Goal: Task Accomplishment & Management: Manage account settings

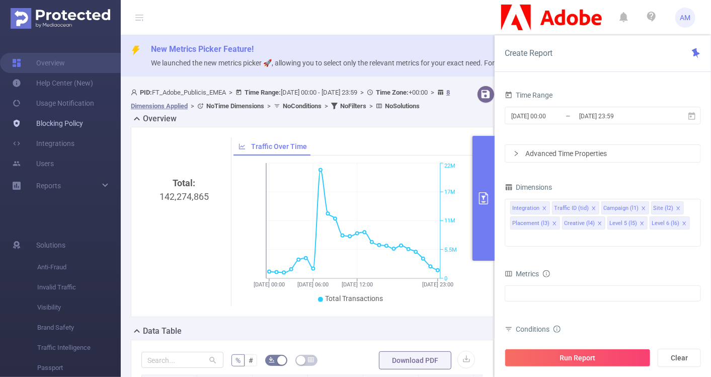
click at [83, 120] on link "Blocking Policy" at bounding box center [47, 123] width 71 height 20
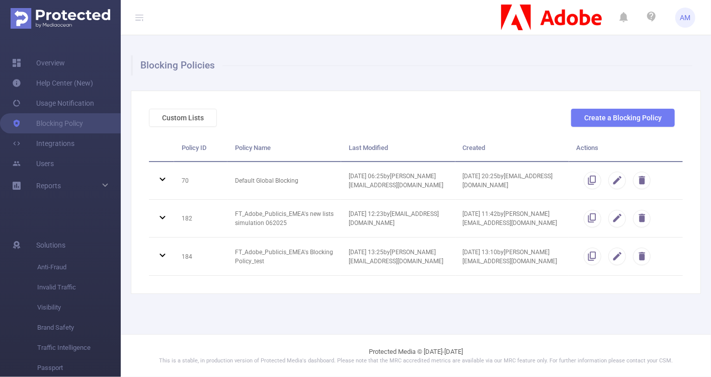
click at [618, 312] on div "Blocking Policies Custom Lists Create a Blocking Policy Policy ID Policy Name L…" at bounding box center [416, 174] width 590 height 279
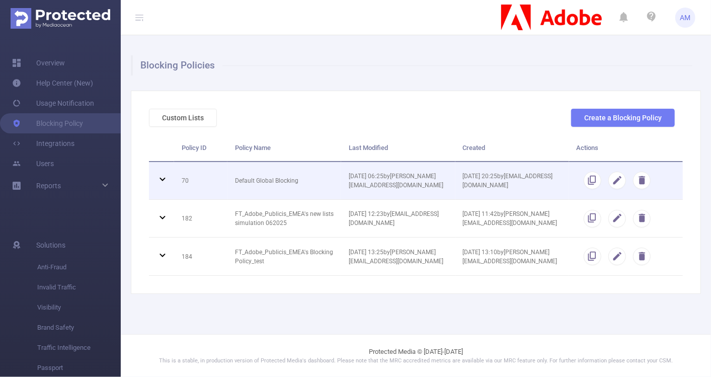
click at [404, 188] on td "[DATE] 06:25 by [PERSON_NAME][EMAIL_ADDRESS][DOMAIN_NAME]" at bounding box center [398, 181] width 114 height 38
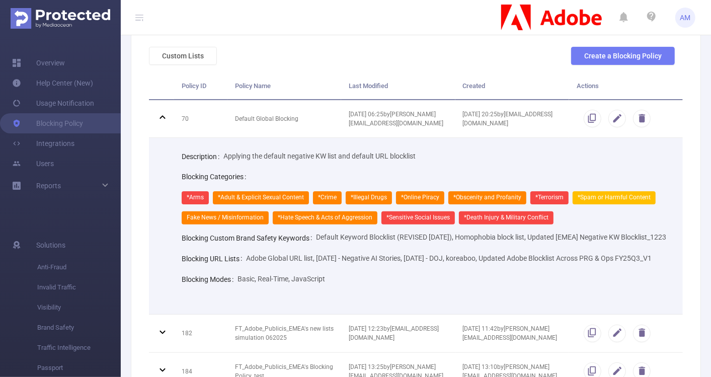
scroll to position [9, 0]
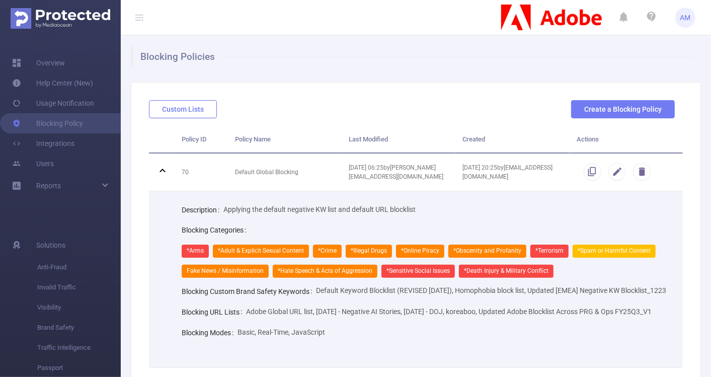
click at [187, 109] on button "Custom Lists" at bounding box center [183, 109] width 68 height 18
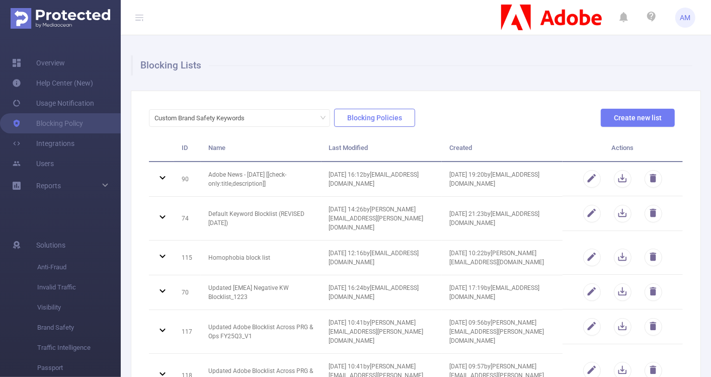
click at [400, 116] on button "Blocking Policies" at bounding box center [374, 118] width 81 height 18
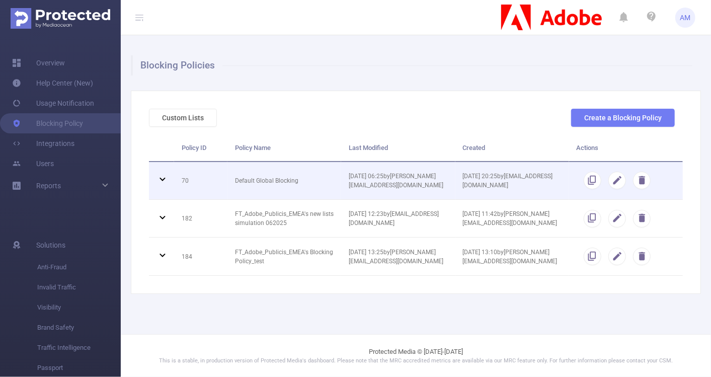
click at [282, 181] on td "Default Global Blocking" at bounding box center [284, 181] width 114 height 38
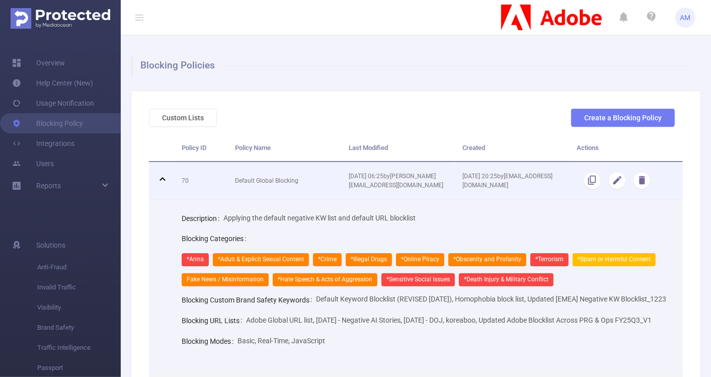
click at [282, 183] on td "Default Global Blocking" at bounding box center [284, 181] width 114 height 38
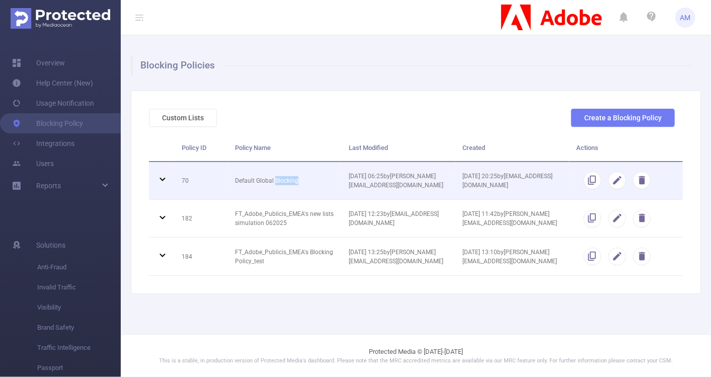
click at [282, 183] on td "Default Global Blocking" at bounding box center [284, 181] width 114 height 38
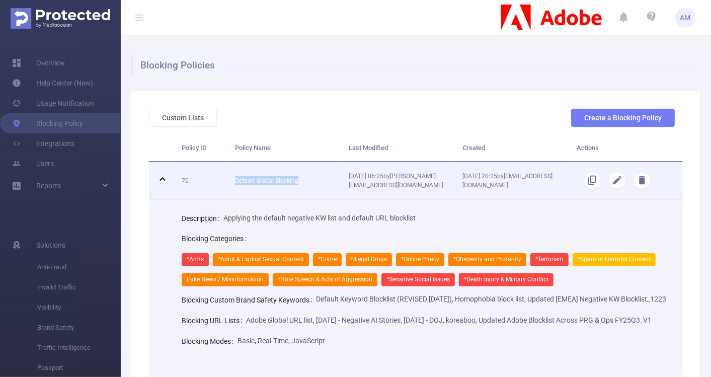
click at [282, 183] on td "Default Global Blocking" at bounding box center [284, 181] width 114 height 38
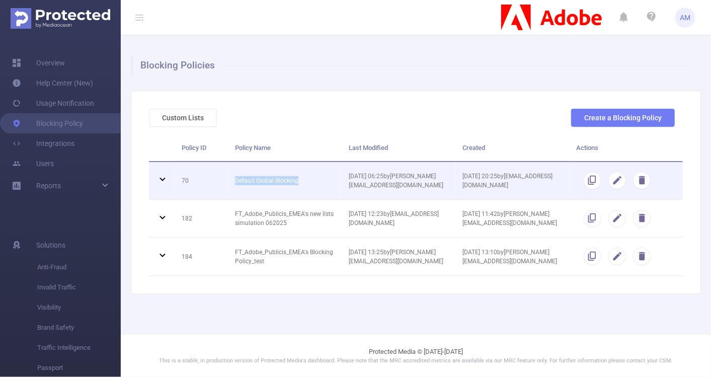
click at [282, 183] on td "Default Global Blocking" at bounding box center [284, 181] width 114 height 38
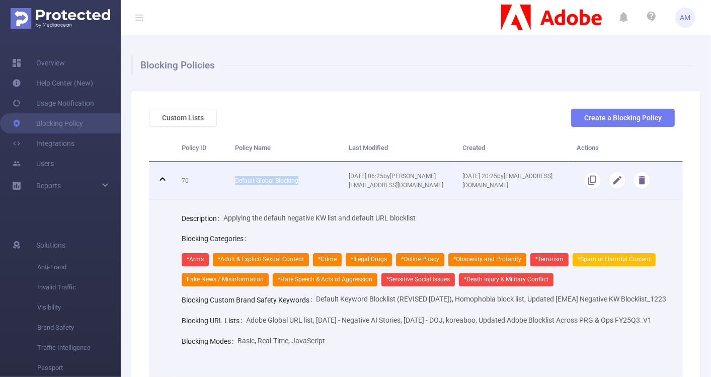
click at [282, 183] on td "Default Global Blocking" at bounding box center [284, 181] width 114 height 38
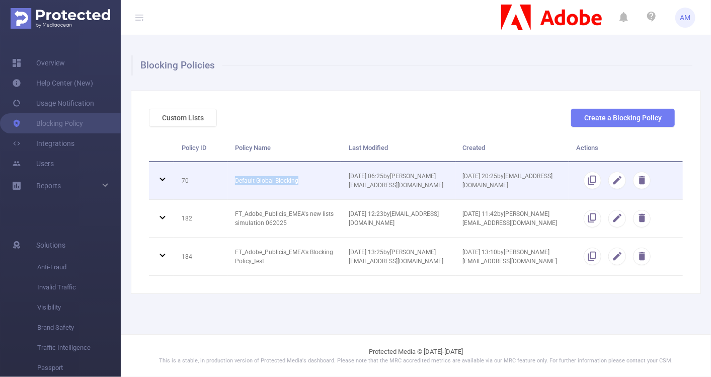
copy td "Default Global Blocking"
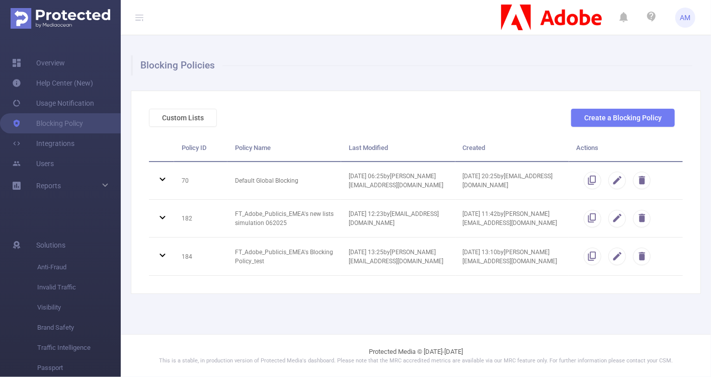
click at [388, 321] on main "Blocking Policies Custom Lists Create a Blocking Policy Policy ID Policy Name L…" at bounding box center [416, 167] width 590 height 334
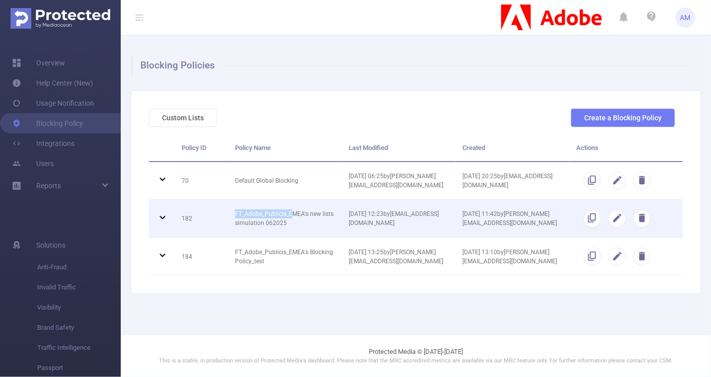
drag, startPoint x: 293, startPoint y: 217, endPoint x: 234, endPoint y: 214, distance: 59.4
click at [234, 214] on td "FT_Adobe_Publicis_EMEA's new lists simulation 062025" at bounding box center [284, 219] width 114 height 38
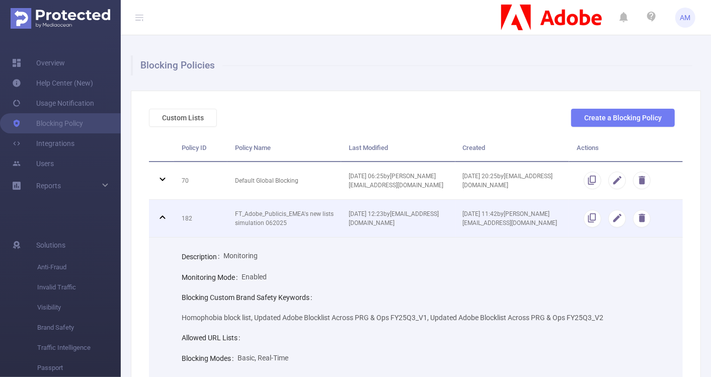
drag, startPoint x: 234, startPoint y: 214, endPoint x: 290, endPoint y: 220, distance: 56.1
click at [290, 220] on td "FT_Adobe_Publicis_EMEA's new lists simulation 062025" at bounding box center [284, 219] width 114 height 38
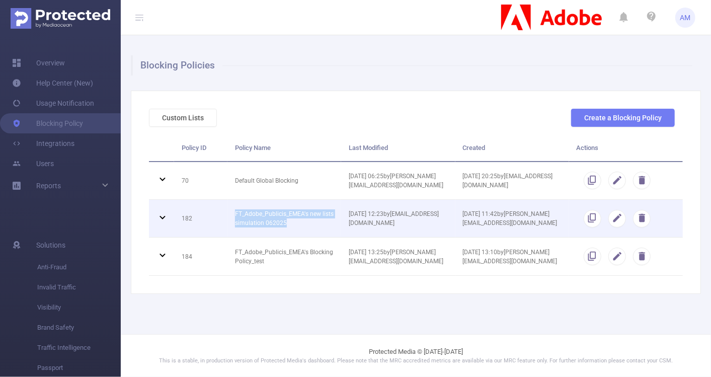
drag, startPoint x: 296, startPoint y: 222, endPoint x: 222, endPoint y: 212, distance: 75.2
click at [222, 212] on tr "182 FT_Adobe_Publicis_EMEA's new lists simulation 062025 [DATE] 12:23 by [EMAIL…" at bounding box center [416, 219] width 534 height 38
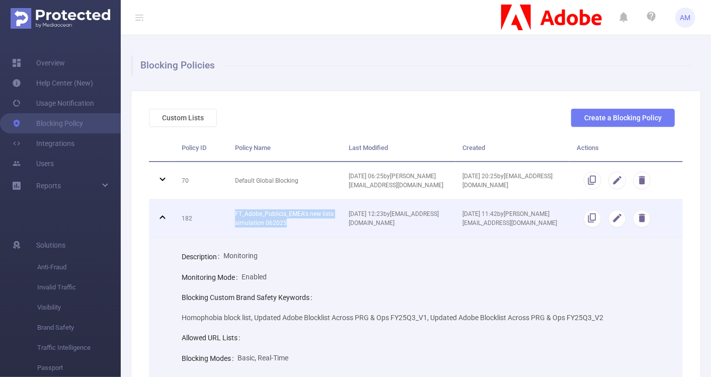
copy tr "FT_Adobe_Publicis_EMEA's new lists simulation 062025"
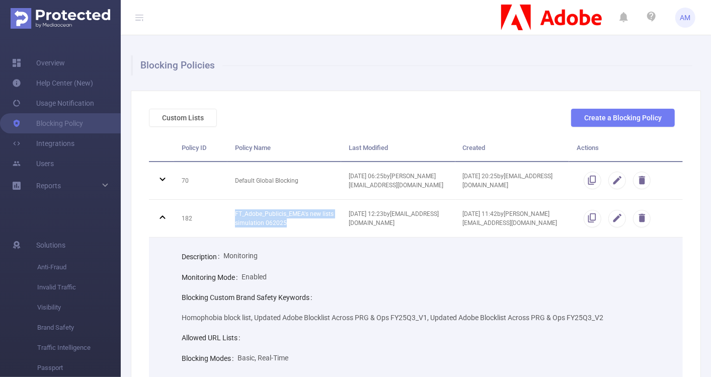
click at [336, 260] on div "Description Monitoring" at bounding box center [425, 256] width 486 height 21
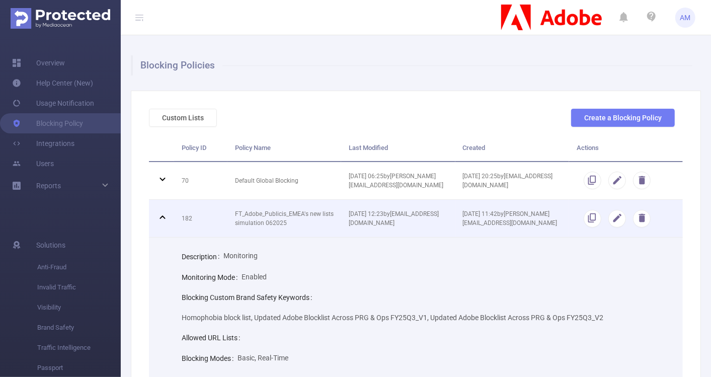
click at [269, 211] on td "FT_Adobe_Publicis_EMEA's new lists simulation 062025" at bounding box center [284, 219] width 114 height 38
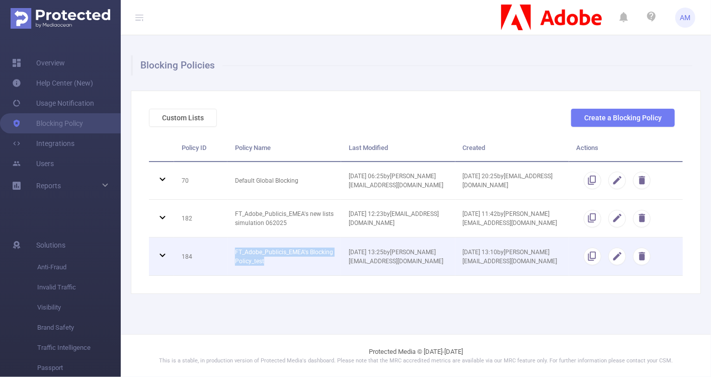
drag, startPoint x: 269, startPoint y: 263, endPoint x: 225, endPoint y: 246, distance: 46.8
click at [225, 246] on tr "184 FT_Adobe_Publicis_EMEA's Blocking Policy_test [DATE] 13:25 by [PERSON_NAME]…" at bounding box center [416, 257] width 534 height 38
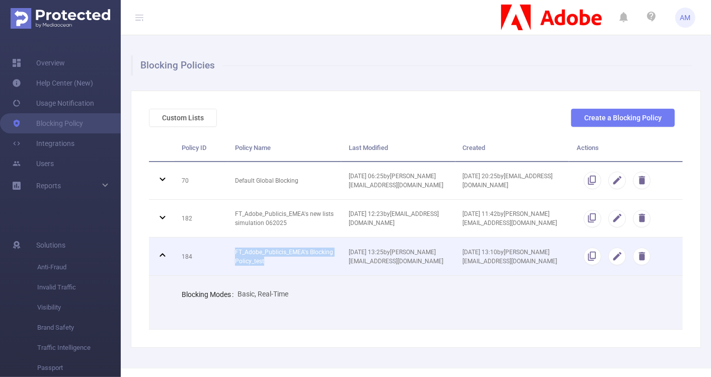
copy tr "FT_Adobe_Publicis_EMEA's Blocking Policy_test"
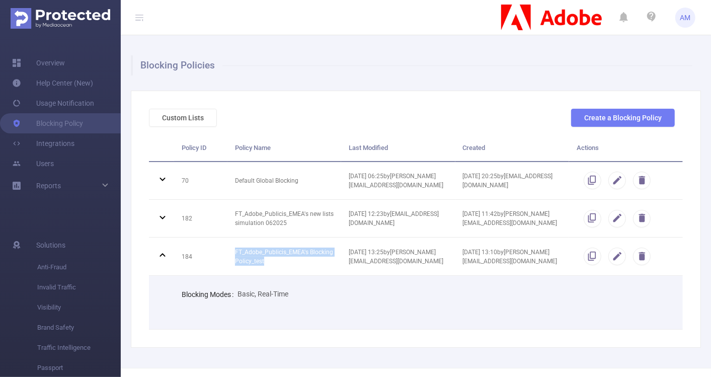
click at [350, 326] on td "Blocking Modes Basic, Real-Time" at bounding box center [428, 303] width 509 height 54
click at [198, 114] on button "Custom Lists" at bounding box center [183, 118] width 68 height 18
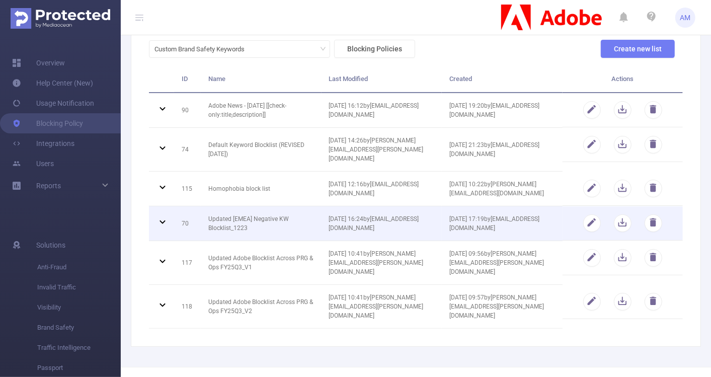
scroll to position [54, 0]
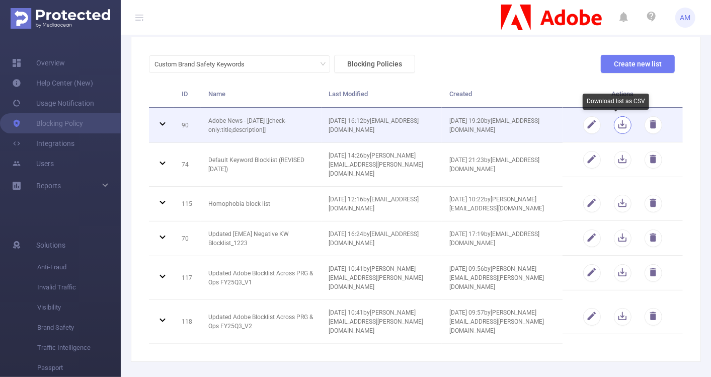
click at [615, 121] on button "button" at bounding box center [623, 125] width 18 height 18
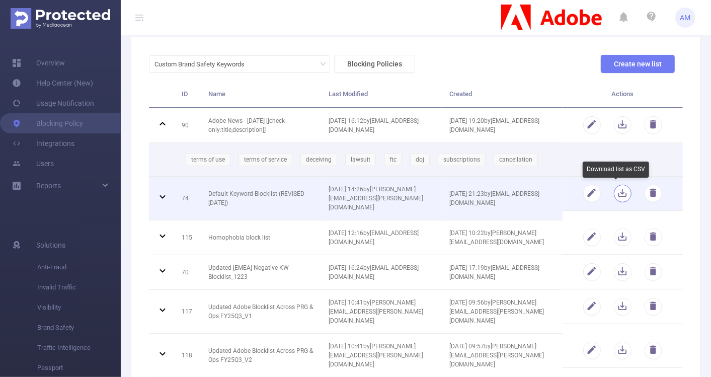
click at [618, 193] on button "button" at bounding box center [623, 194] width 18 height 18
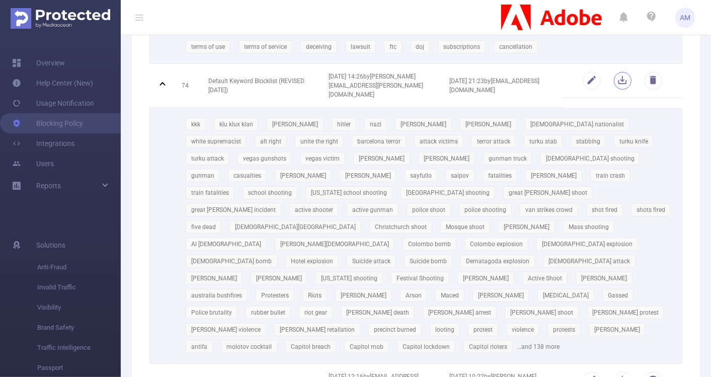
scroll to position [167, 0]
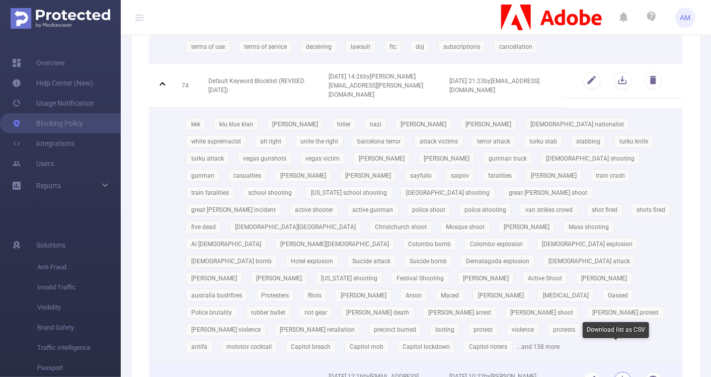
click at [614, 372] on button "button" at bounding box center [623, 381] width 18 height 18
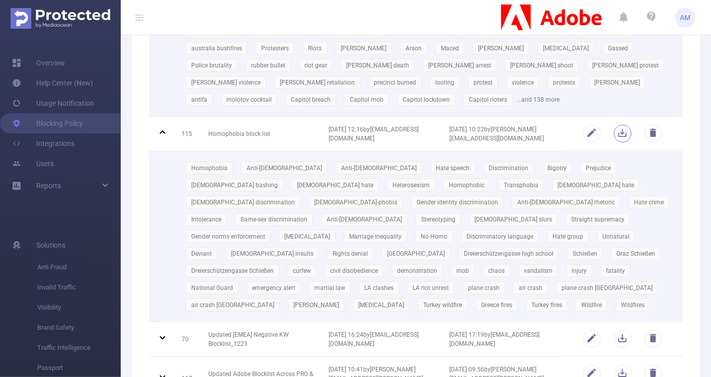
scroll to position [415, 0]
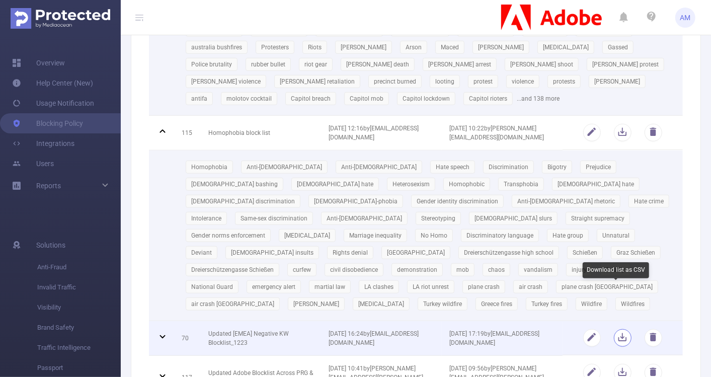
click at [614, 329] on button "button" at bounding box center [623, 338] width 18 height 18
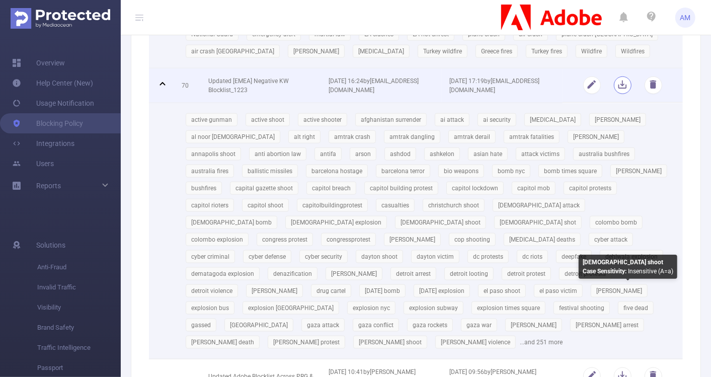
scroll to position [670, 0]
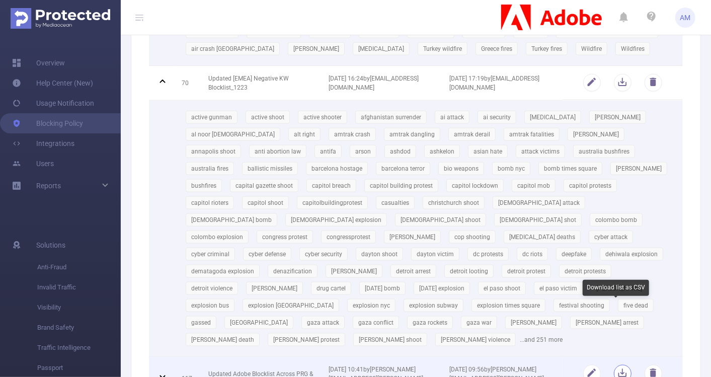
click at [614, 365] on button "button" at bounding box center [623, 374] width 18 height 18
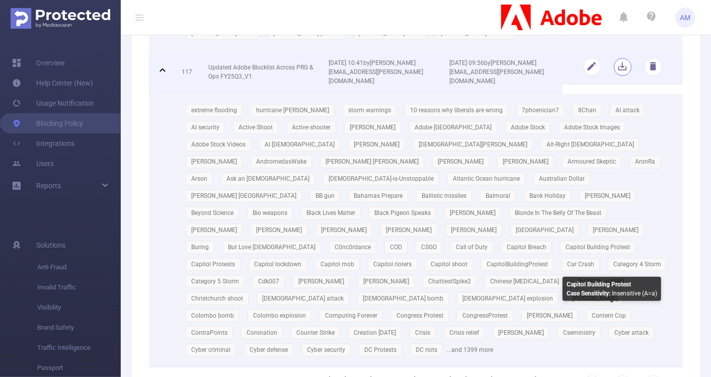
scroll to position [977, 0]
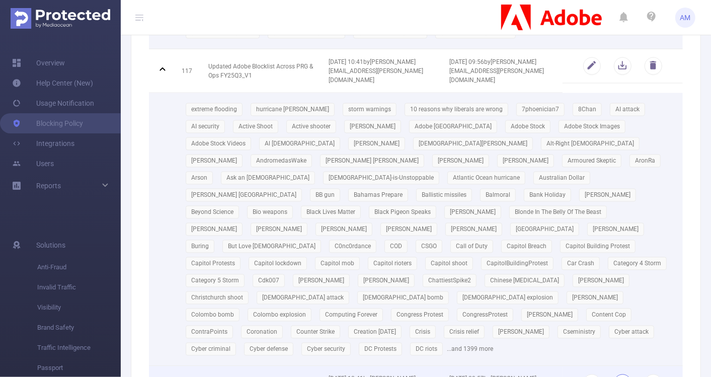
click at [616, 374] on button "button" at bounding box center [623, 383] width 18 height 18
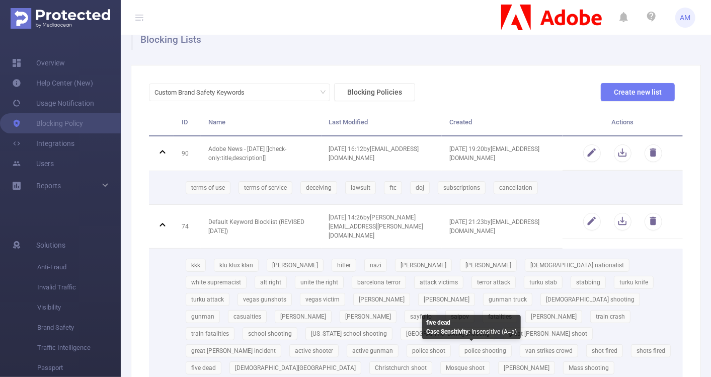
scroll to position [0, 0]
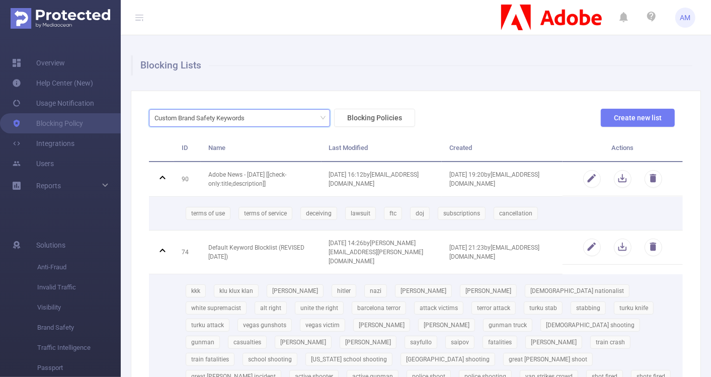
click at [319, 121] on div "Custom Brand Safety Keywords" at bounding box center [240, 118] width 170 height 17
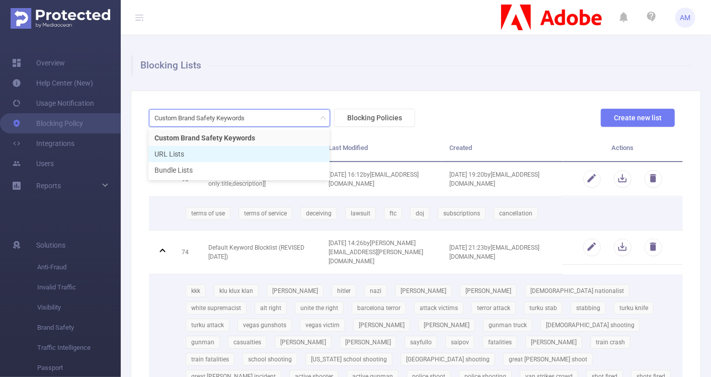
click at [263, 155] on li "URL Lists" at bounding box center [238, 154] width 181 height 16
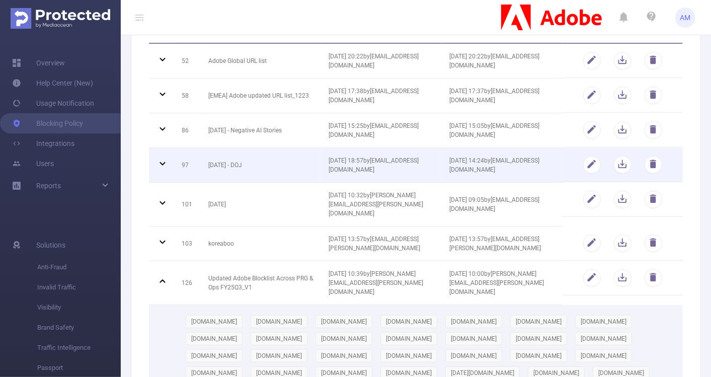
scroll to position [119, 0]
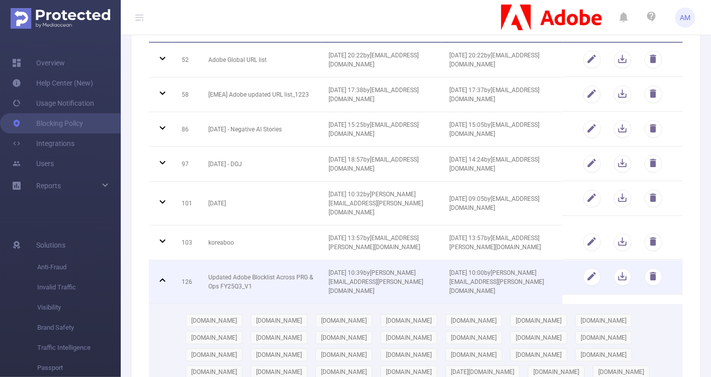
click at [161, 278] on icon at bounding box center [163, 280] width 6 height 4
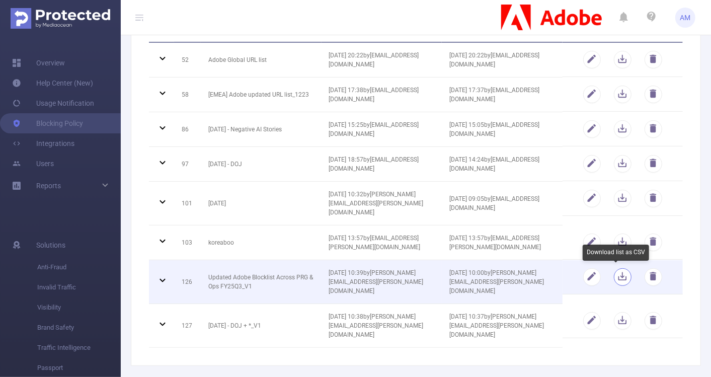
click at [618, 279] on button "button" at bounding box center [623, 277] width 18 height 18
